Goal: Information Seeking & Learning: Learn about a topic

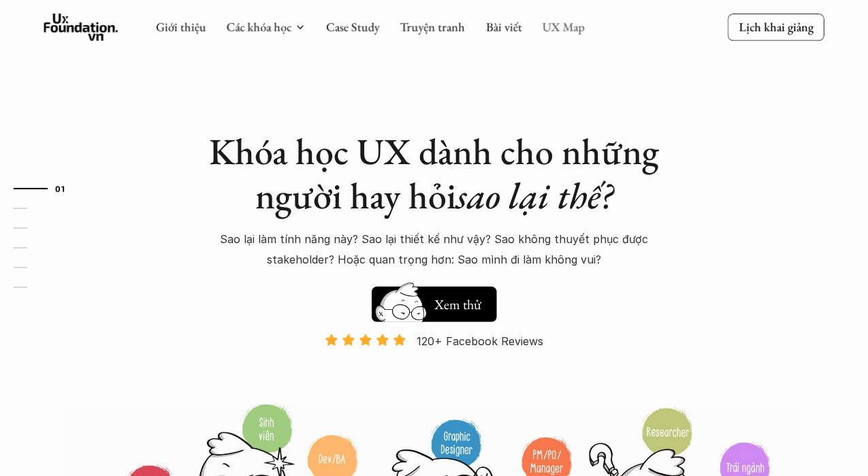
click at [563, 27] on link "UX Map" at bounding box center [564, 27] width 43 height 16
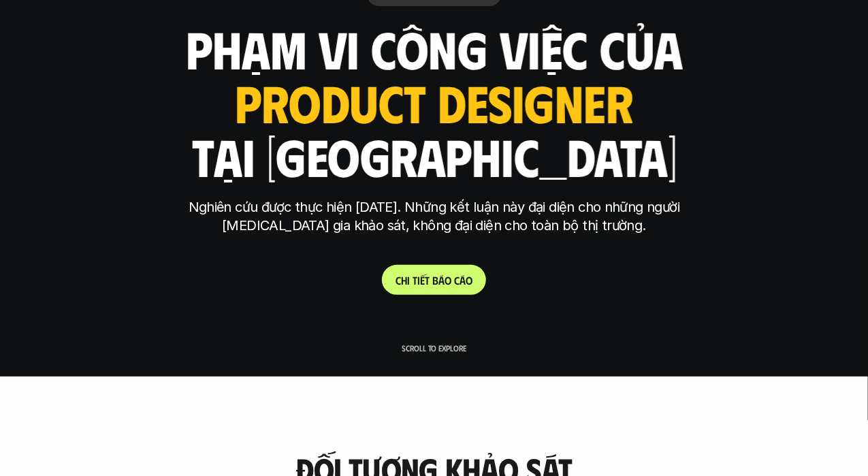
scroll to position [99, 0]
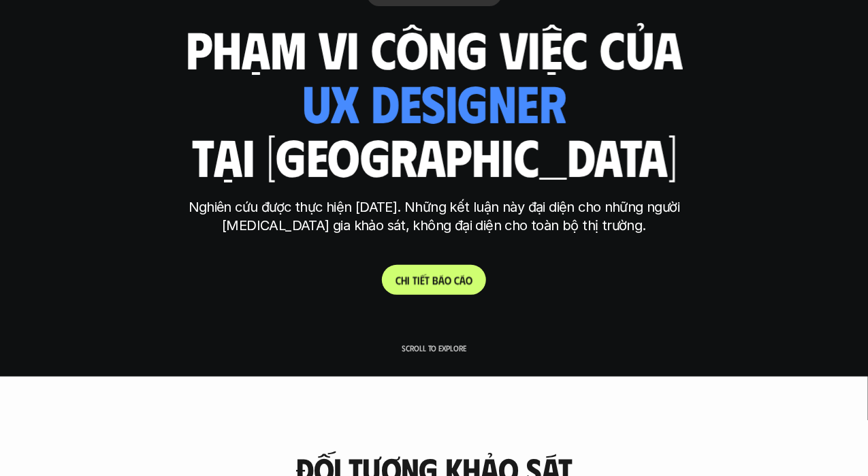
click at [454, 285] on p "C h i t i ế t b á o c á o" at bounding box center [434, 280] width 77 height 13
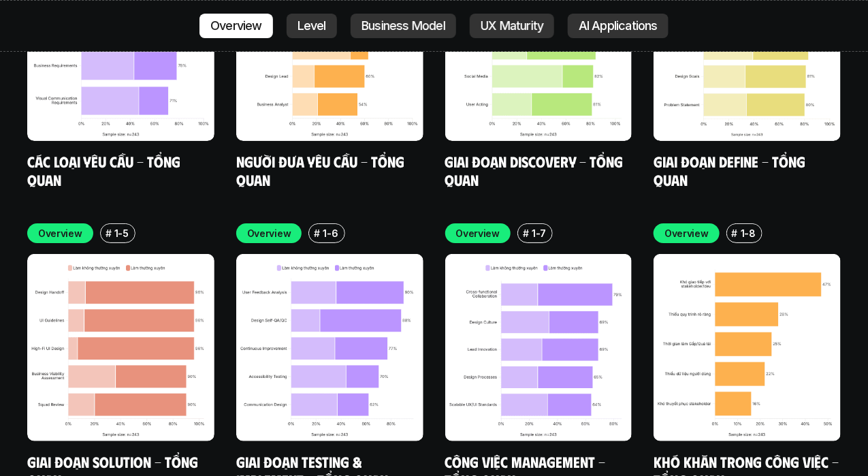
scroll to position [4056, 0]
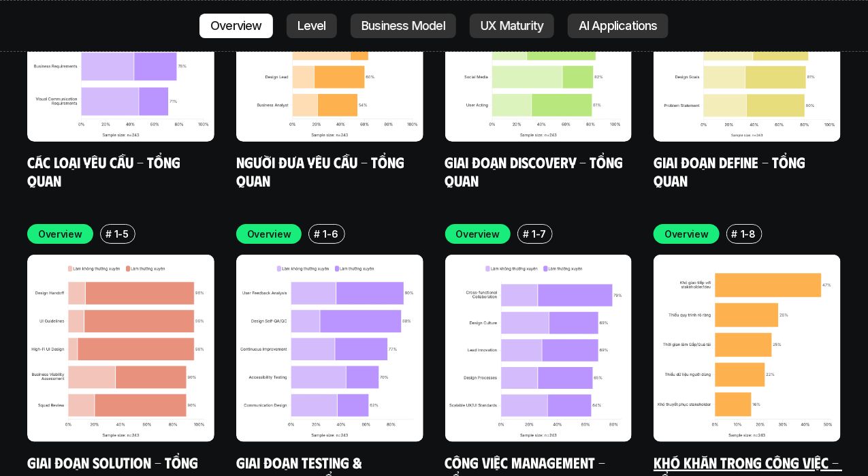
click at [773, 280] on img at bounding box center [747, 348] width 187 height 187
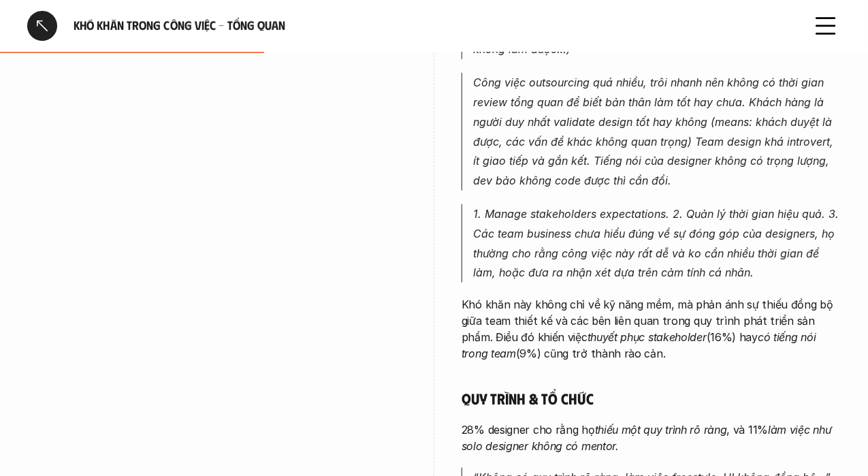
scroll to position [482, 0]
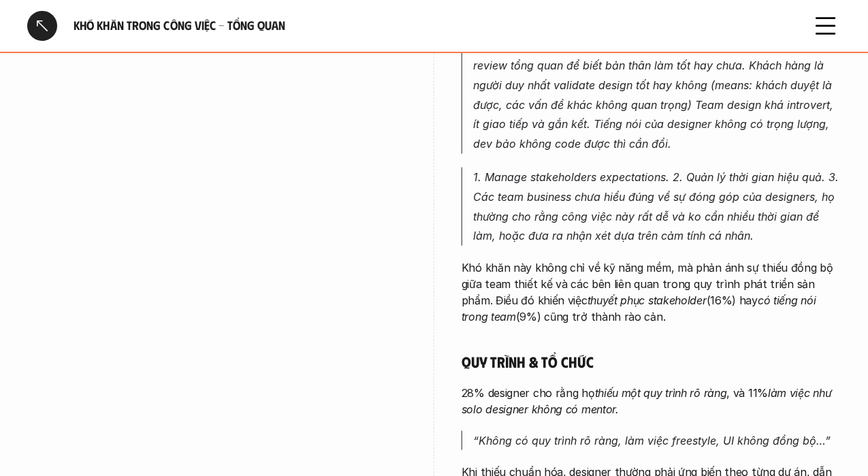
scroll to position [99, 0]
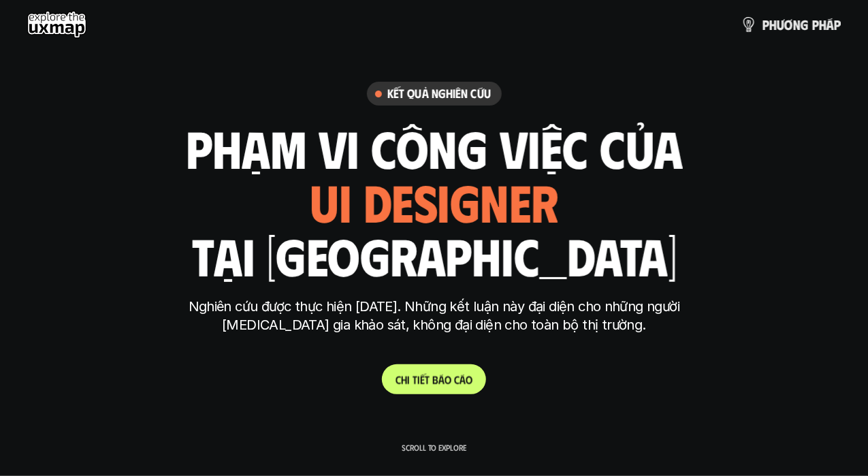
click at [433, 385] on p "C h i t i ế t b á o c á o" at bounding box center [434, 379] width 77 height 13
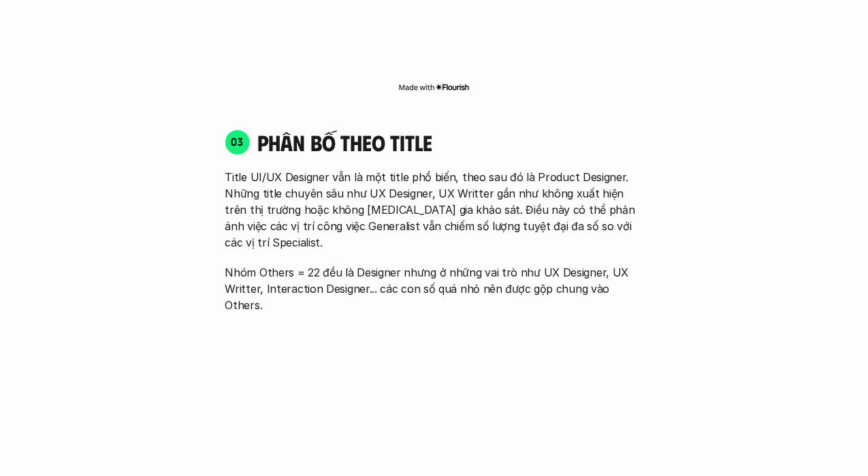
scroll to position [1837, 0]
click at [416, 202] on p "Title UI/UX Designer vẫn là một title phổ biến, theo sau đó là Product Designer…" at bounding box center [434, 209] width 418 height 82
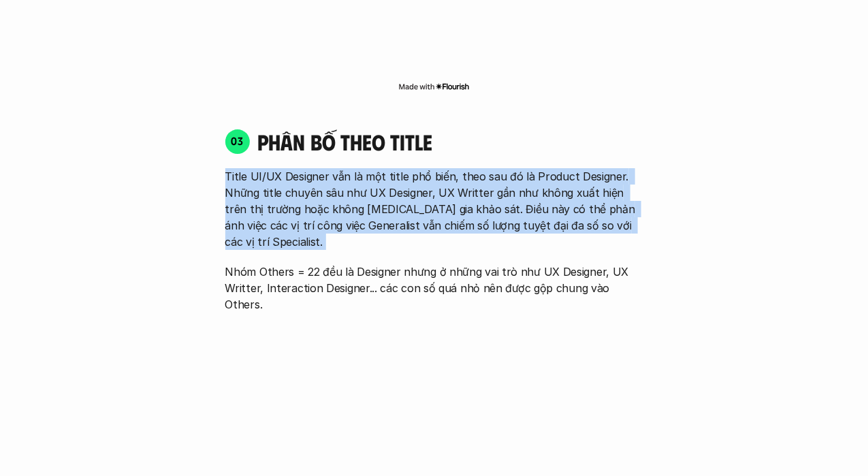
click at [416, 202] on p "Title UI/UX Designer vẫn là một title phổ biến, theo sau đó là Product Designer…" at bounding box center [434, 209] width 418 height 82
click at [557, 215] on p "Title UI/UX Designer vẫn là một title phổ biến, theo sau đó là Product Designer…" at bounding box center [434, 209] width 418 height 82
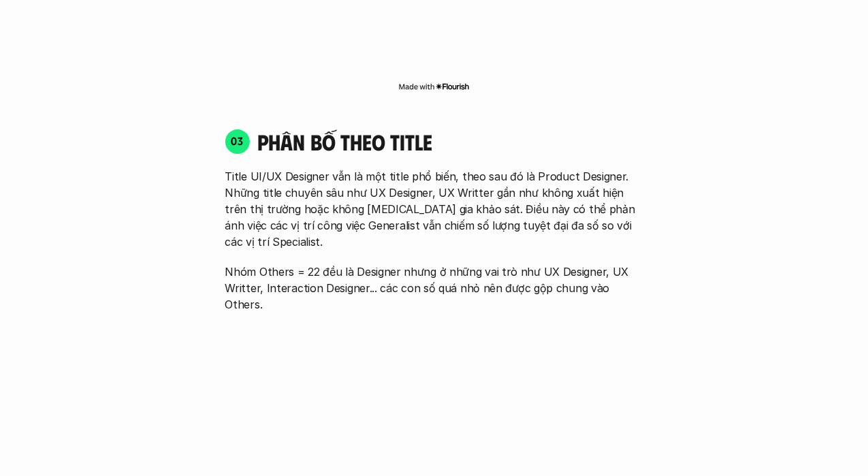
click at [538, 264] on p "Nhóm Others = 22 đều là Designer nhưng ở những vai trò như UX Designer, UX Writ…" at bounding box center [434, 288] width 418 height 49
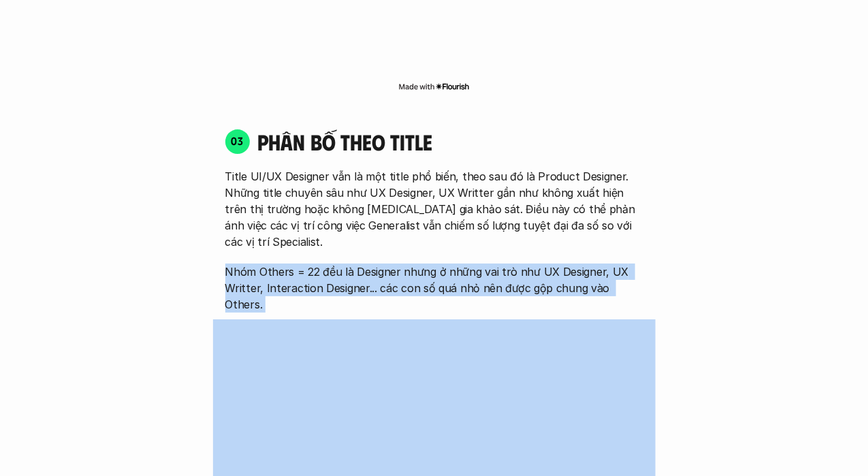
click at [538, 264] on p "Nhóm Others = 22 đều là Designer nhưng ở những vai trò như UX Designer, UX Writ…" at bounding box center [434, 288] width 418 height 49
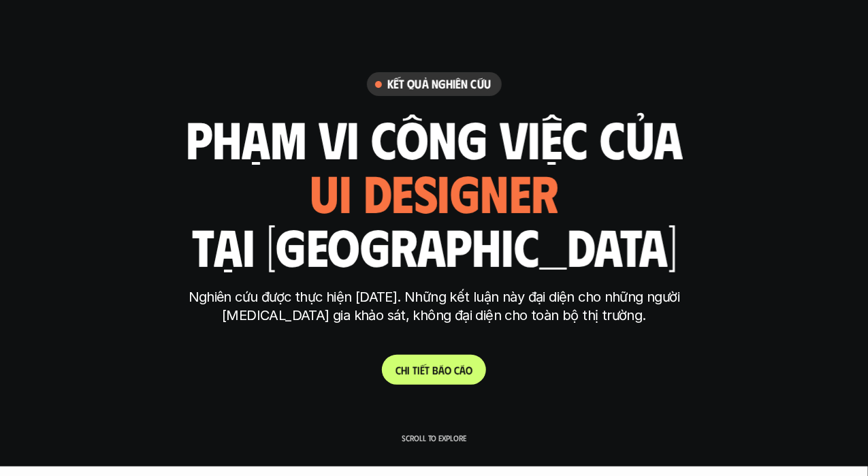
scroll to position [0, 0]
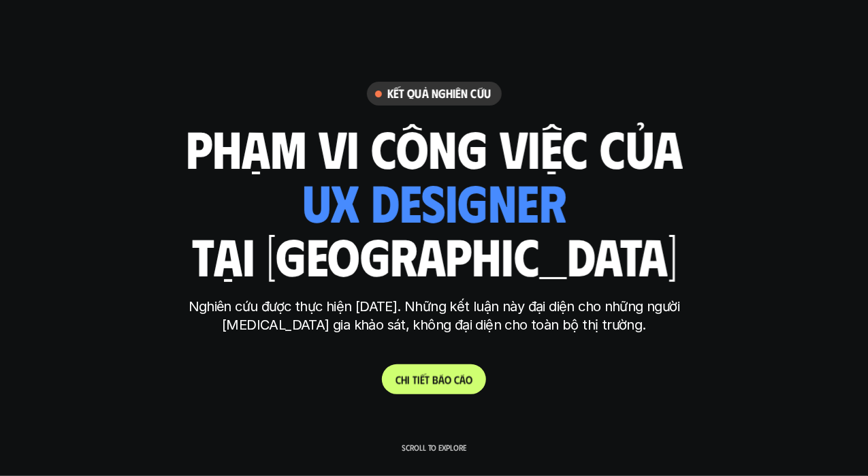
click at [429, 381] on p "C h i t i ế t b á o c á o" at bounding box center [434, 379] width 77 height 13
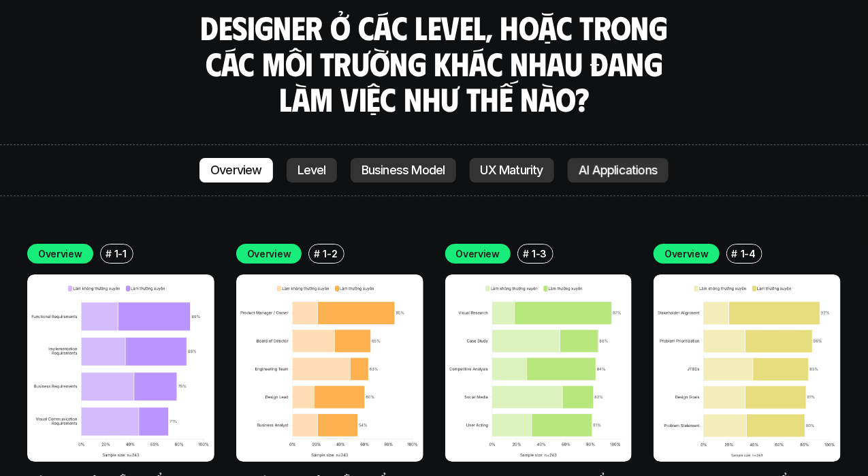
scroll to position [3737, 0]
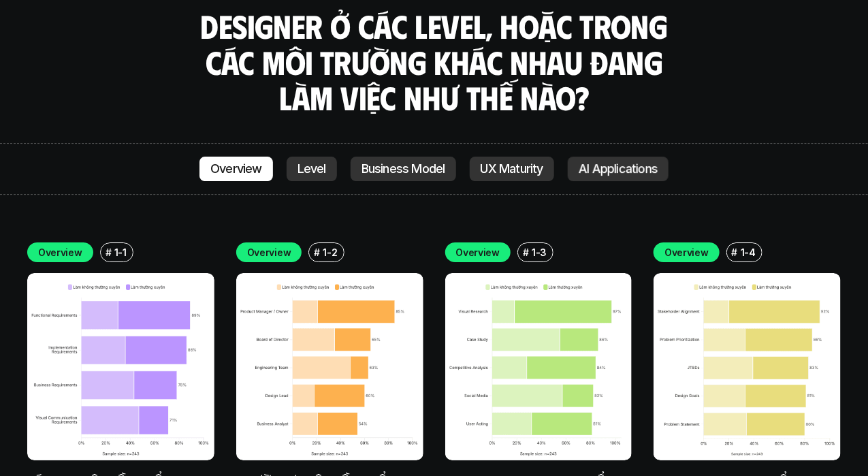
click at [263, 245] on p "Overview" at bounding box center [269, 252] width 44 height 14
click at [480, 245] on p "Overview" at bounding box center [478, 252] width 44 height 14
click at [473, 245] on p "Overview" at bounding box center [478, 252] width 44 height 14
click at [458, 273] on img at bounding box center [538, 366] width 187 height 187
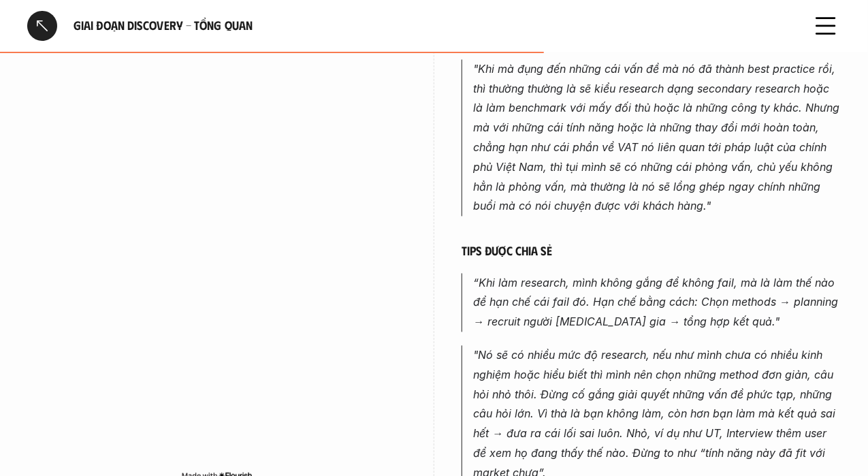
scroll to position [1013, 0]
click at [42, 24] on div at bounding box center [42, 26] width 30 height 30
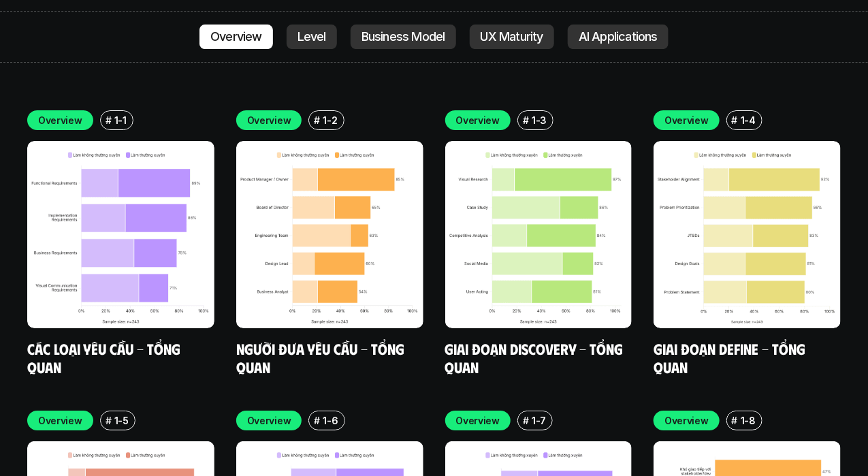
scroll to position [3872, 0]
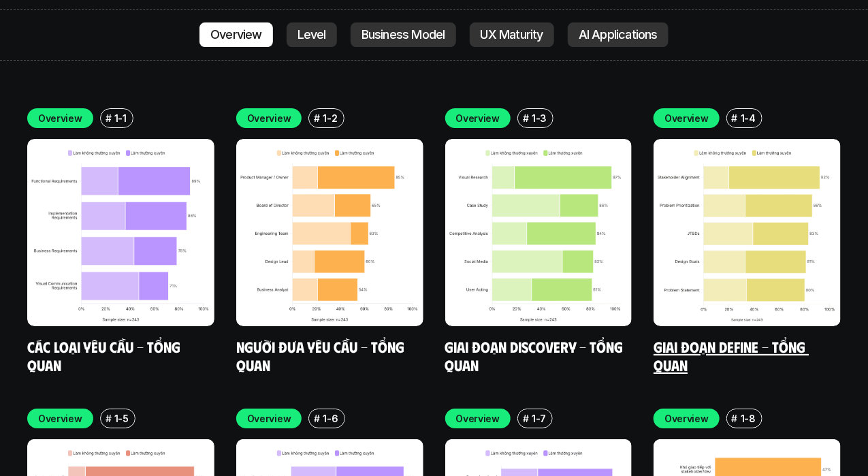
click at [832, 221] on img at bounding box center [747, 232] width 187 height 187
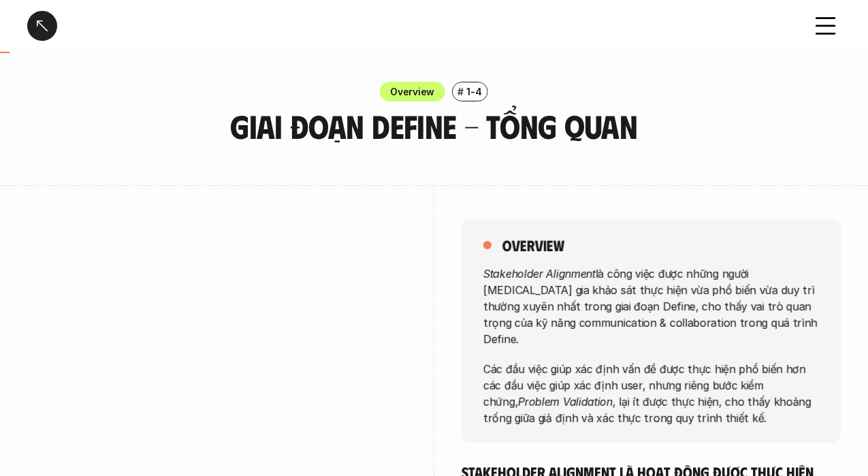
click at [46, 31] on div at bounding box center [42, 26] width 30 height 30
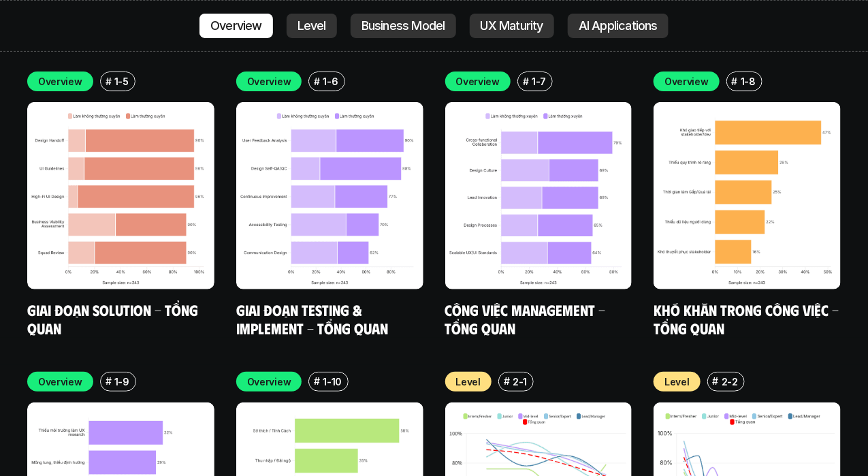
scroll to position [4209, 0]
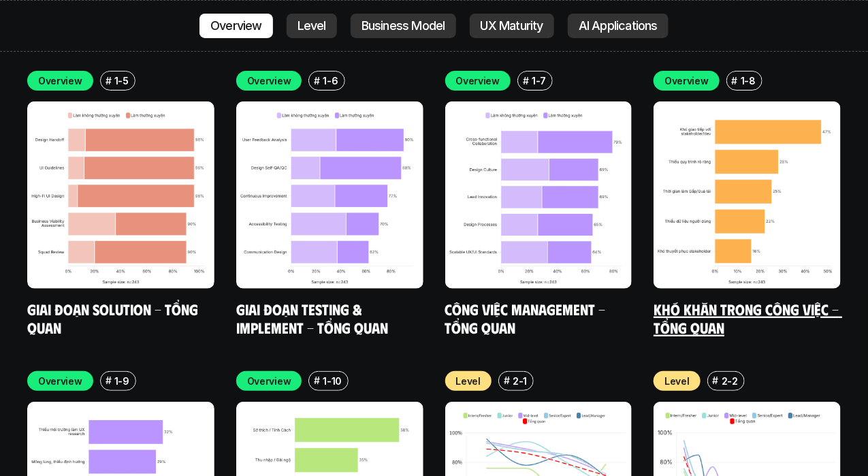
click at [748, 300] on link "Khó khăn trong công việc - Tổng quan" at bounding box center [748, 318] width 189 height 37
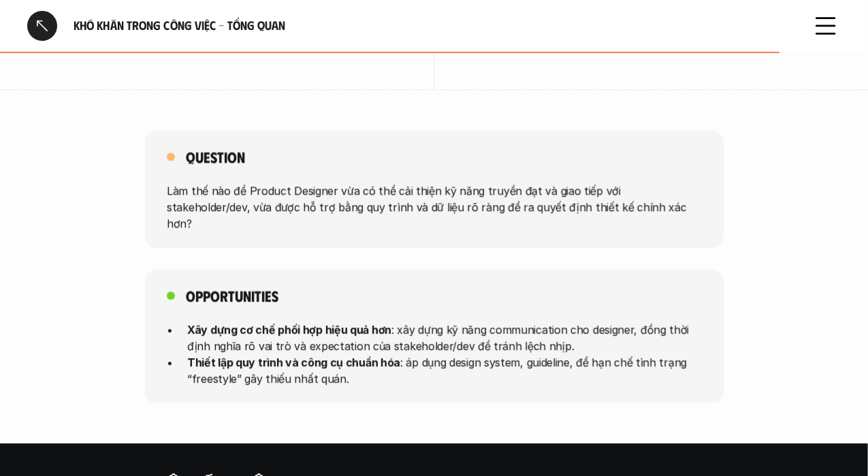
scroll to position [1224, 0]
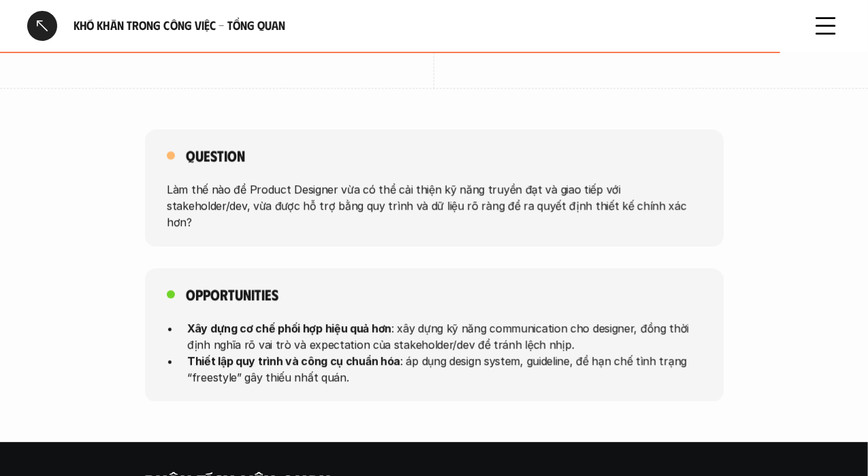
click at [306, 199] on p "Làm thế nào để Product Designer vừa có thể cải thiện kỹ năng truyền đạt và giao…" at bounding box center [434, 205] width 535 height 49
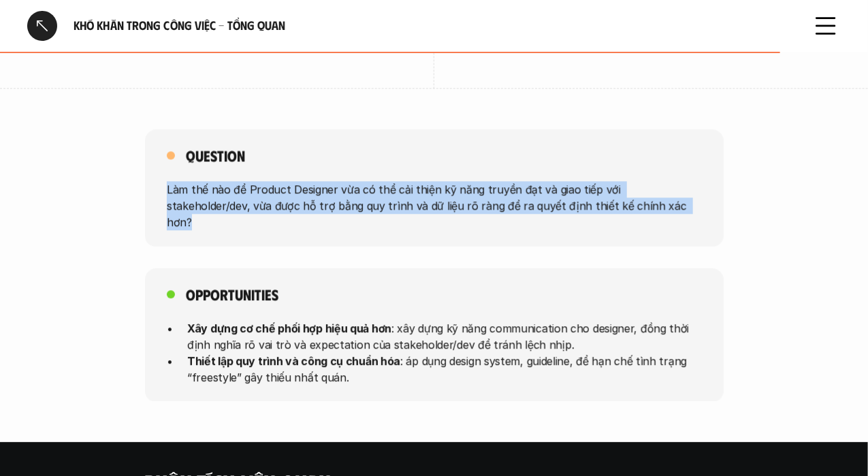
click at [306, 199] on p "Làm thế nào để Product Designer vừa có thể cải thiện kỹ năng truyền đạt và giao…" at bounding box center [434, 205] width 535 height 49
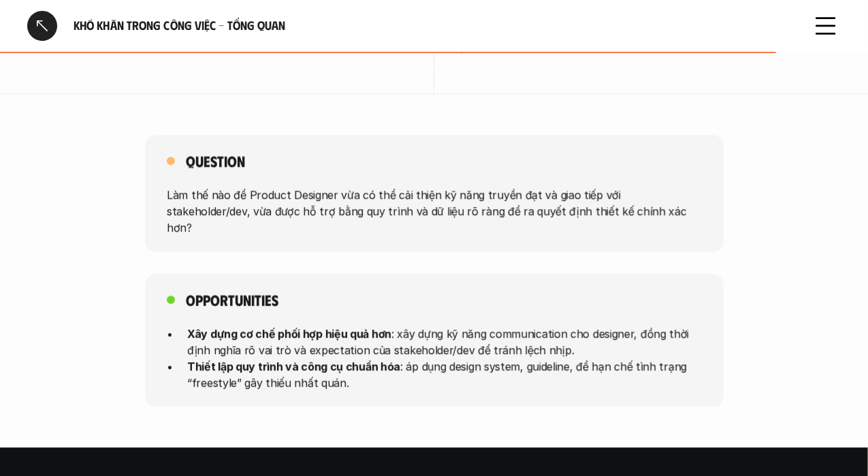
click at [239, 326] on strong "Xây dựng cơ chế phối hợp hiệu quả hơn" at bounding box center [289, 333] width 204 height 14
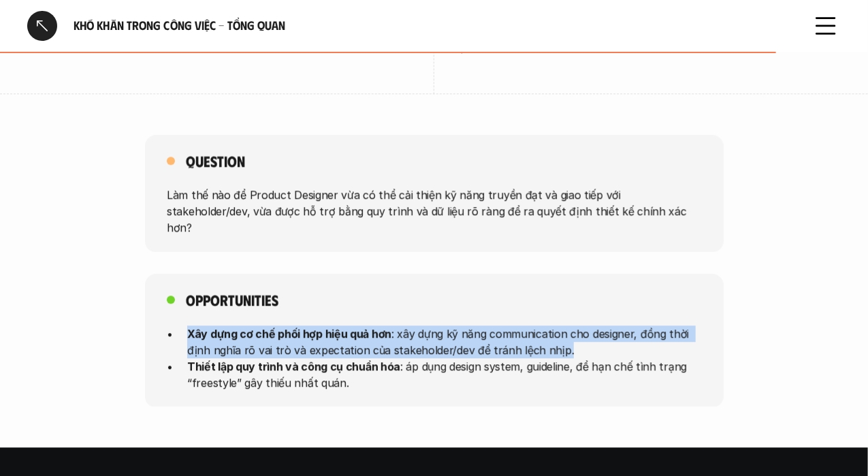
click at [239, 326] on strong "Xây dựng cơ chế phối hợp hiệu quả hơn" at bounding box center [289, 333] width 204 height 14
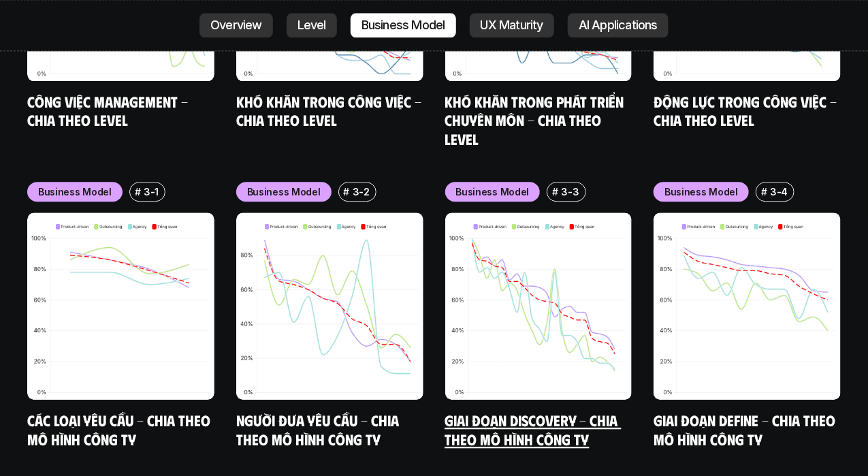
scroll to position [5313, 0]
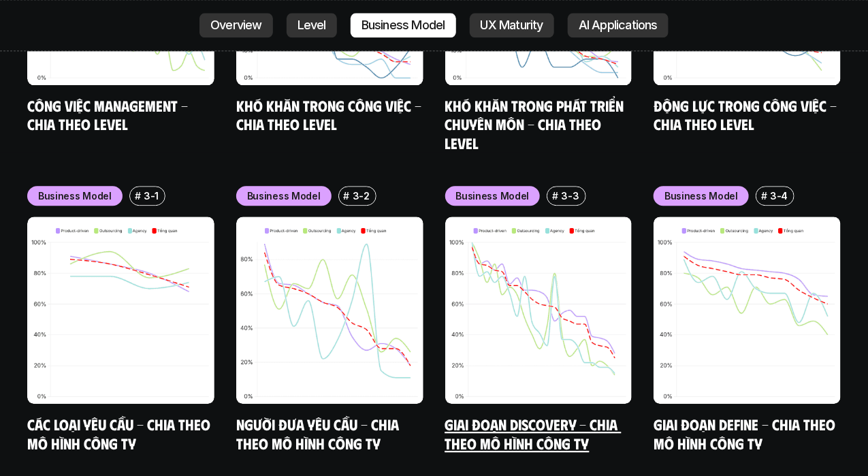
click at [495, 189] on p "Business Model" at bounding box center [493, 196] width 74 height 14
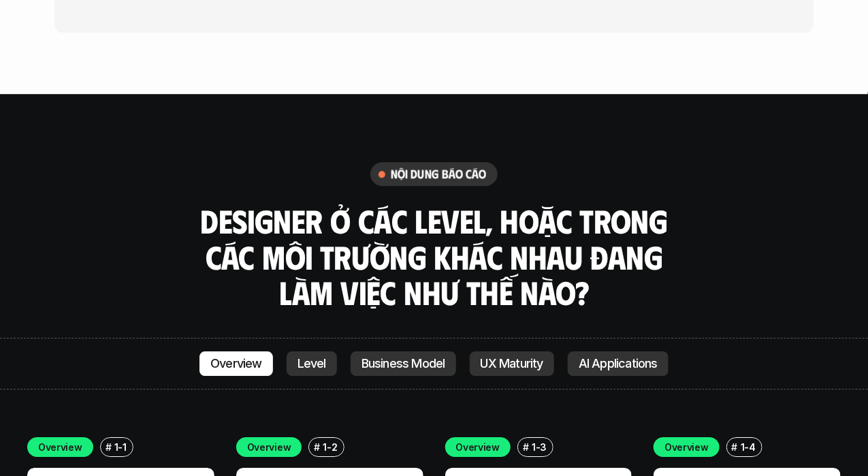
scroll to position [3544, 0]
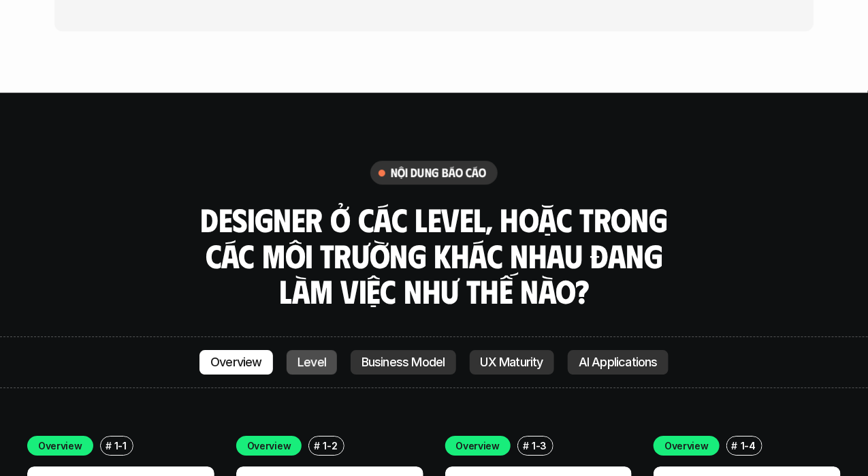
click at [319, 355] on p "Level" at bounding box center [312, 362] width 29 height 14
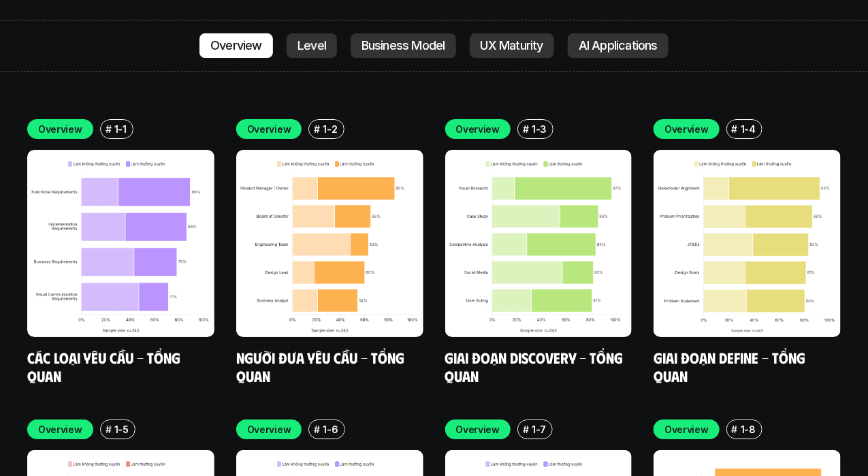
scroll to position [3857, 0]
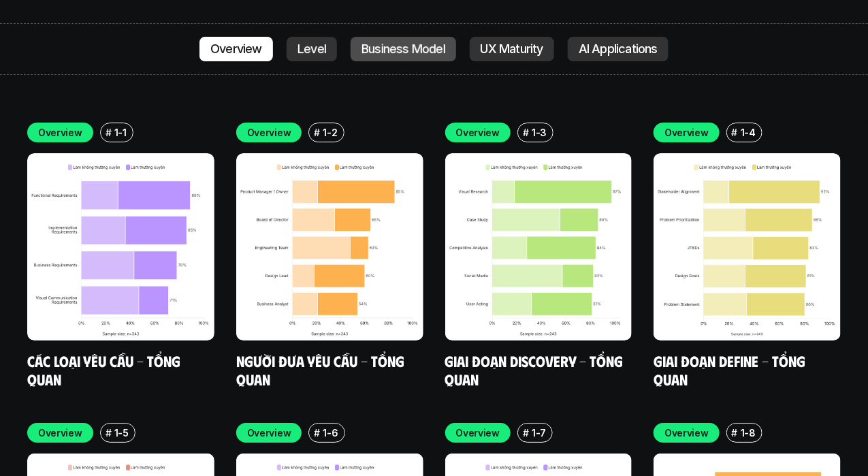
click at [391, 42] on p "Business Model" at bounding box center [404, 49] width 84 height 14
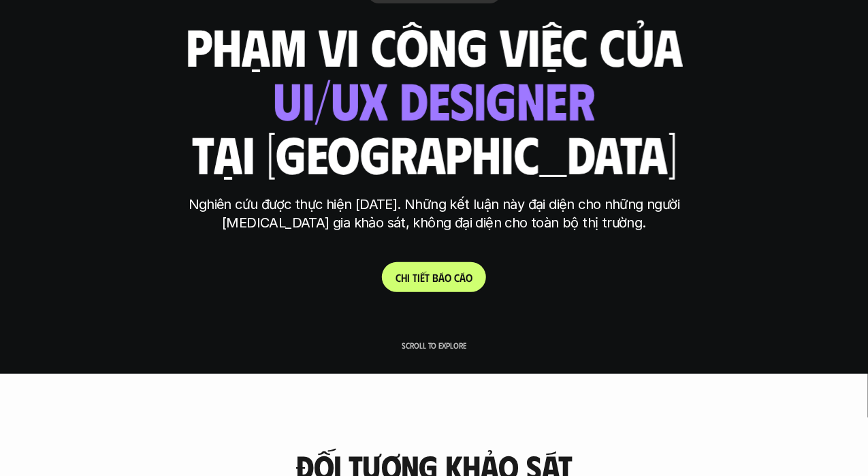
scroll to position [105, 0]
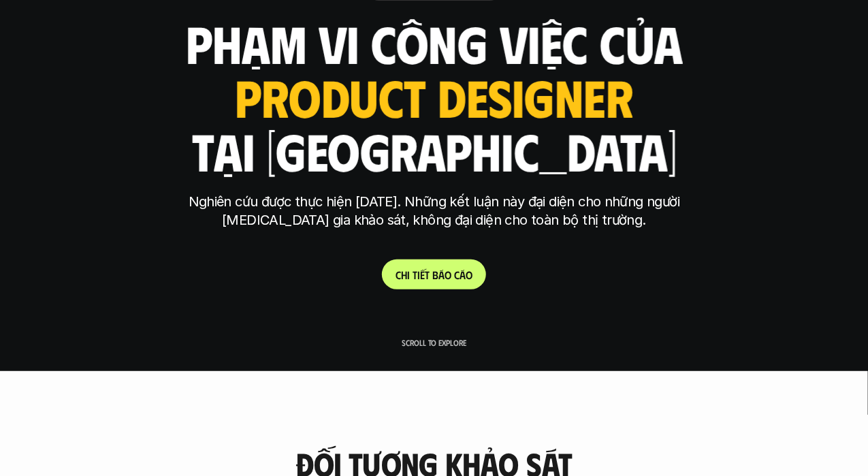
click at [436, 265] on link "C h i t i ế t b á o c á o" at bounding box center [434, 274] width 104 height 30
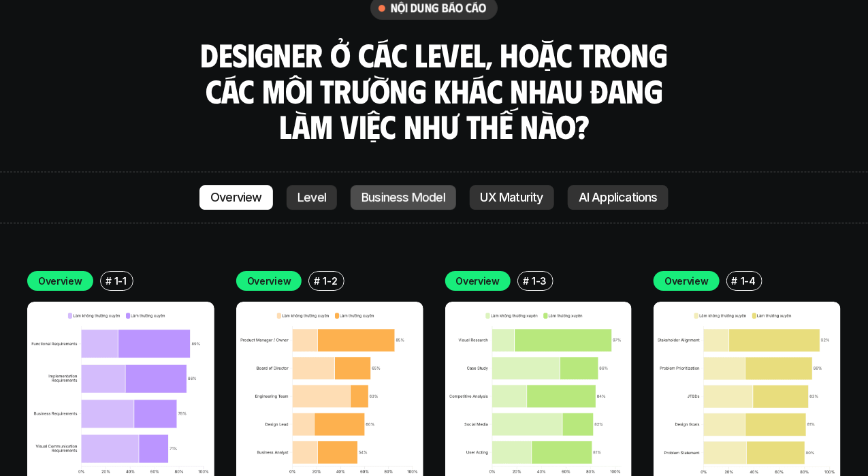
scroll to position [3710, 0]
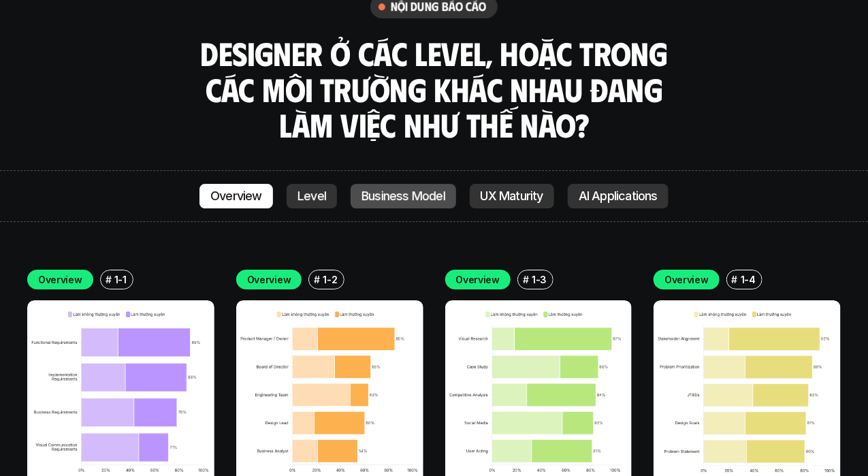
click at [405, 189] on p "Business Model" at bounding box center [404, 196] width 84 height 14
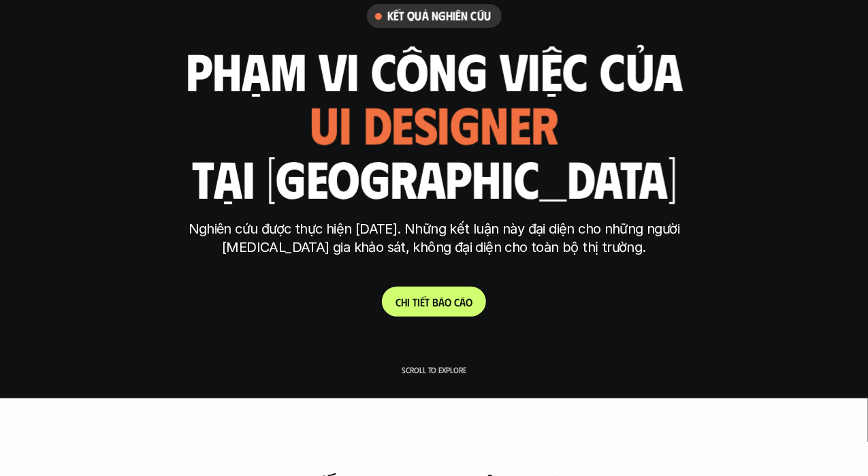
scroll to position [31, 0]
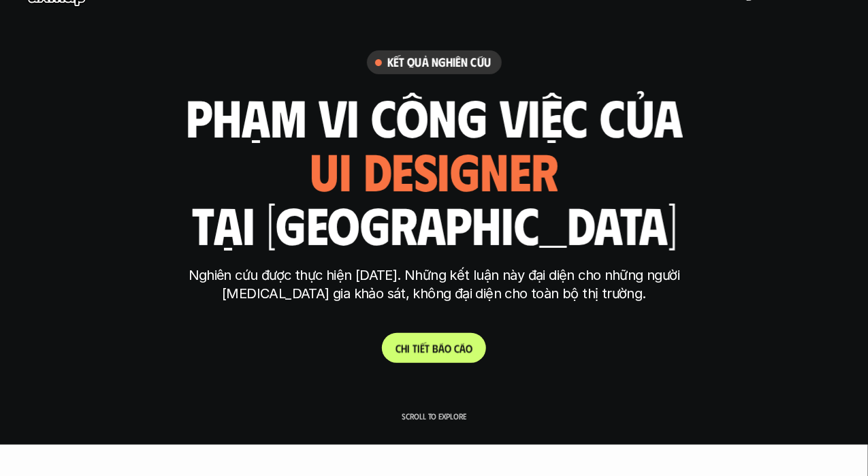
click at [430, 349] on p "C h i t i ế t b á o c á o" at bounding box center [434, 348] width 77 height 13
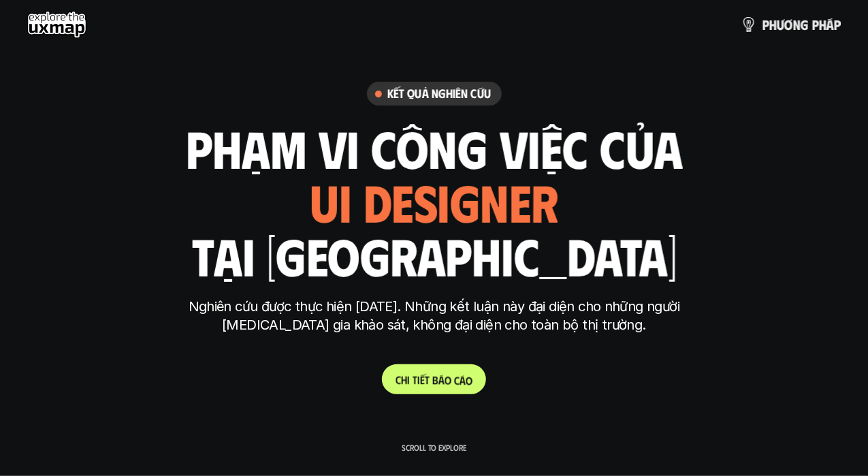
click at [411, 376] on p "C h i t i ế t b á o c á o" at bounding box center [434, 379] width 77 height 13
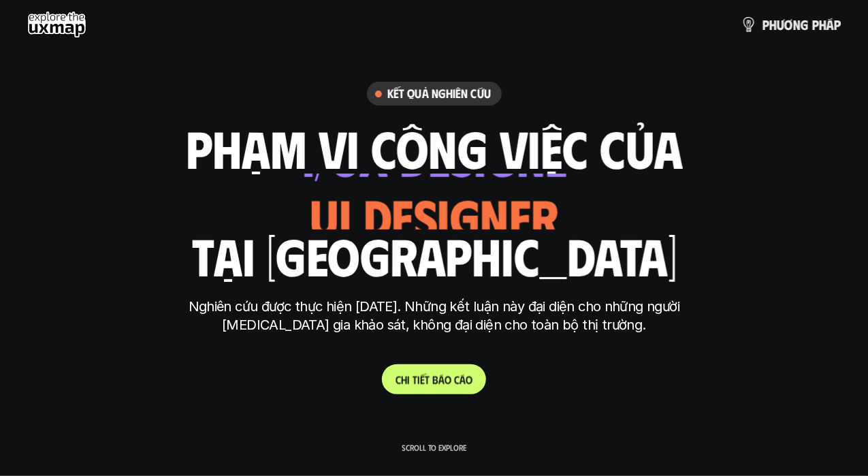
click at [445, 381] on p "C h i t i ế t b á o c á o" at bounding box center [434, 379] width 77 height 13
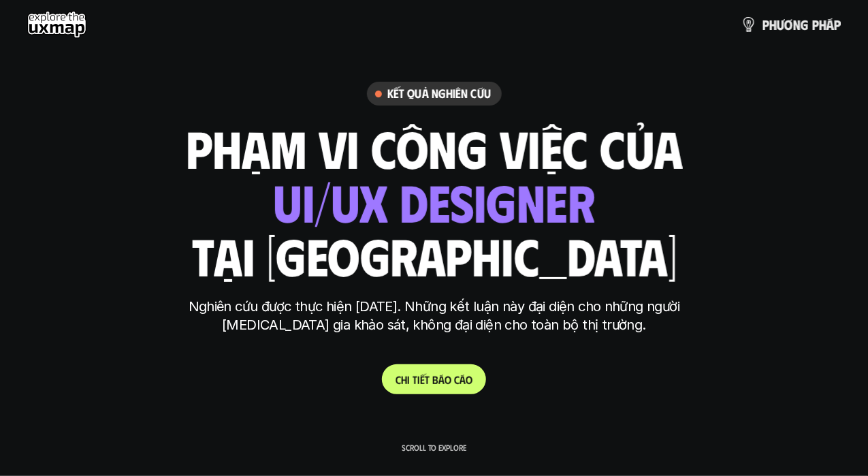
click at [71, 27] on use at bounding box center [56, 24] width 59 height 27
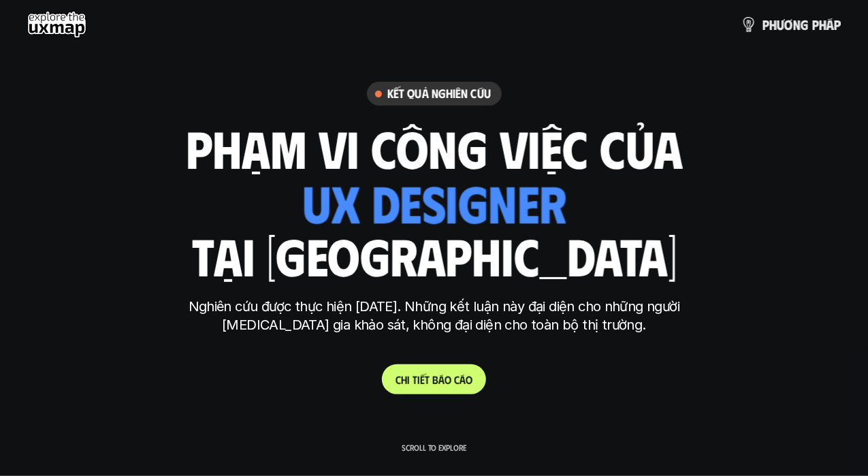
click at [597, 307] on p "Nghiên cứu được thực hiện [DATE]. Những kết luận này đại diện cho những người […" at bounding box center [434, 316] width 511 height 37
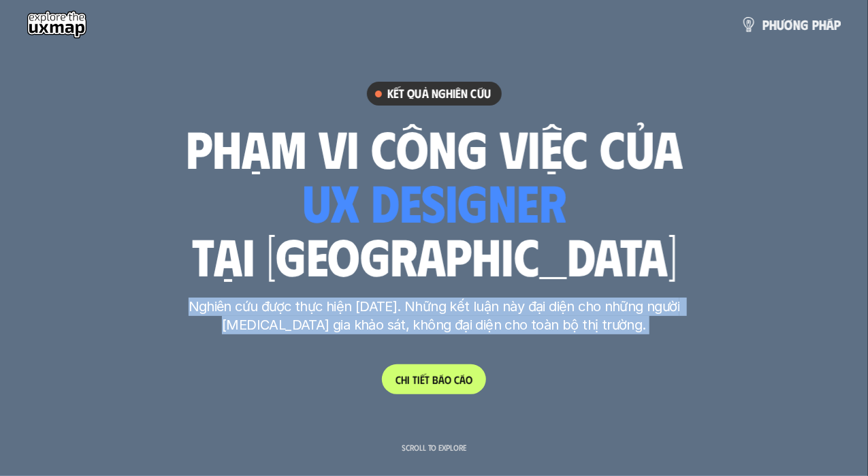
click at [597, 307] on p "Nghiên cứu được thực hiện [DATE]. Những kết luận này đại diện cho những người […" at bounding box center [434, 316] width 511 height 37
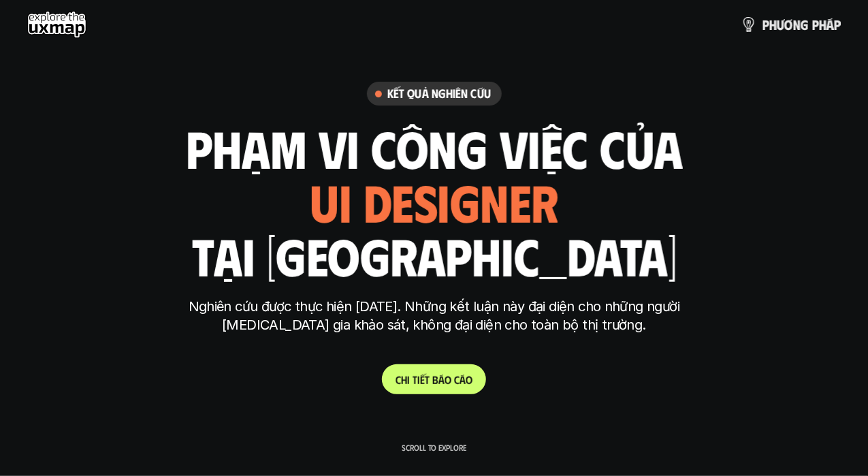
click at [455, 446] on p "Scroll to explore" at bounding box center [434, 448] width 65 height 10
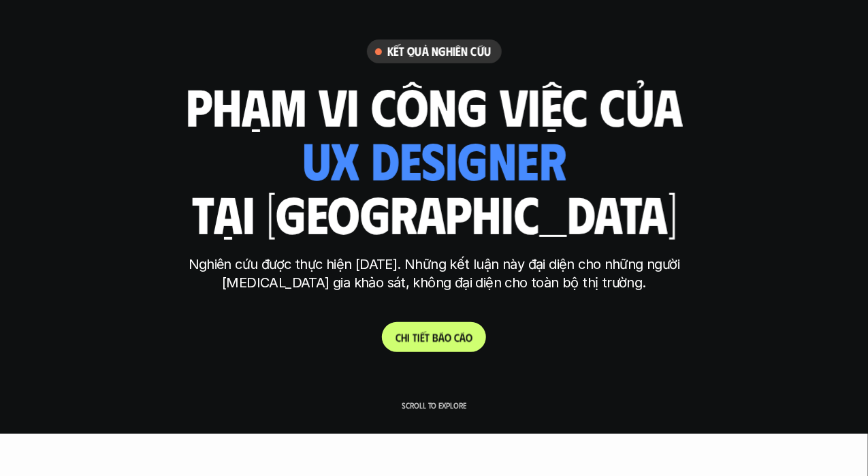
scroll to position [38, 0]
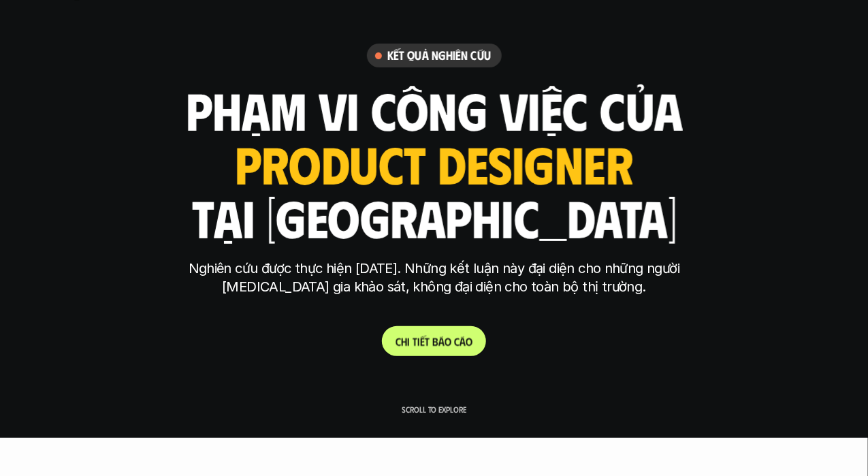
click at [418, 345] on p "C h i t i ế t b á o c á o" at bounding box center [434, 341] width 77 height 13
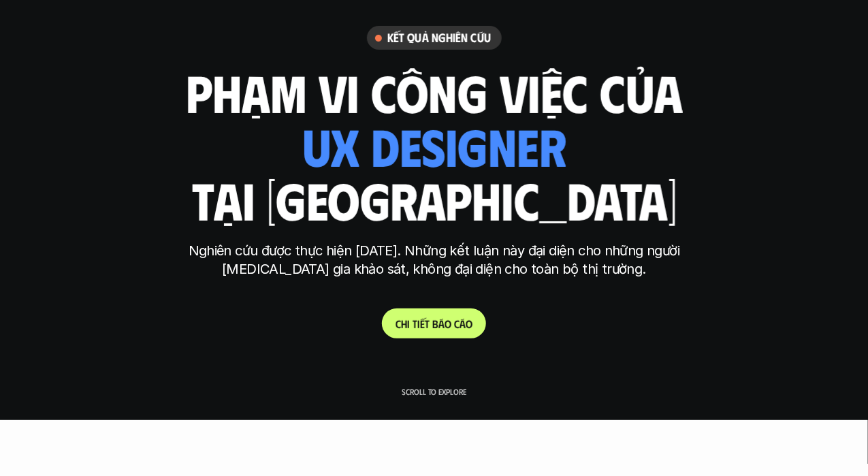
scroll to position [0, 0]
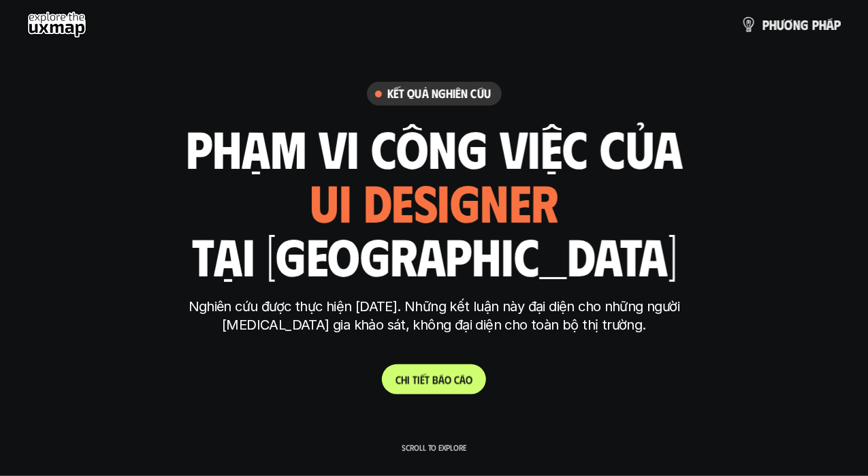
click at [467, 377] on p "C h i t i ế t b á o c á o" at bounding box center [434, 379] width 77 height 13
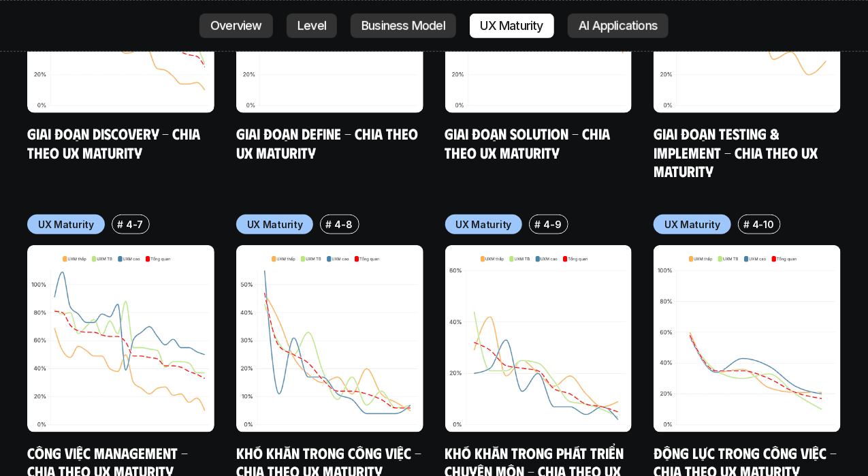
scroll to position [6543, 0]
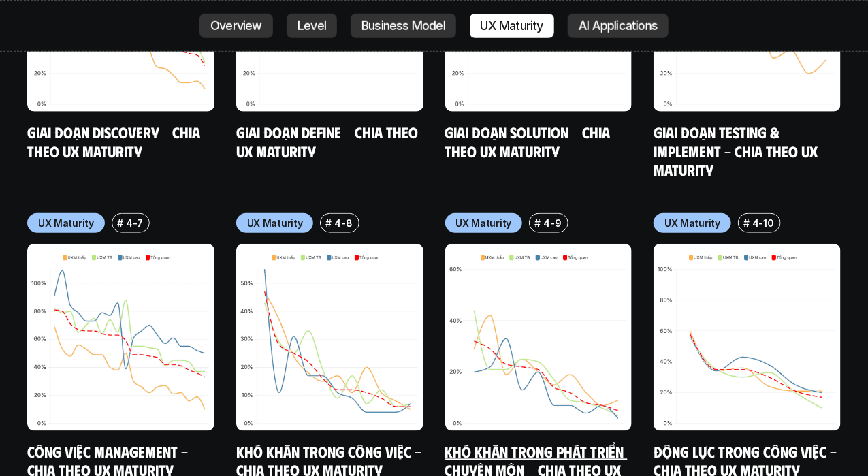
click at [573, 272] on img at bounding box center [538, 337] width 187 height 187
